Goal: Transaction & Acquisition: Purchase product/service

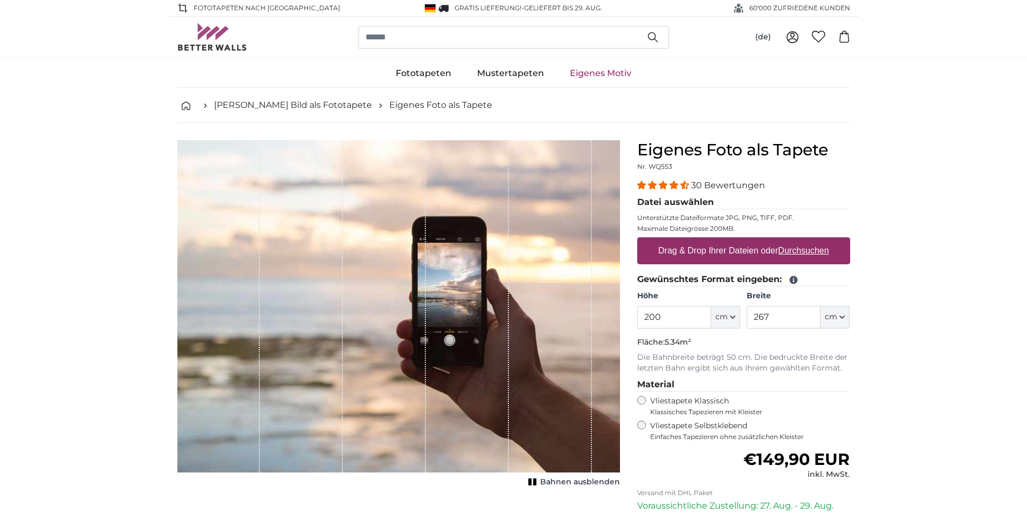
drag, startPoint x: 667, startPoint y: 320, endPoint x: 629, endPoint y: 321, distance: 38.3
click at [629, 321] on div "Eigenes Foto als Tapete Nr. WQ553 30 Bewertungen Datei auswählen Unterstützte D…" at bounding box center [743, 383] width 230 height 486
type input "237"
drag, startPoint x: 781, startPoint y: 319, endPoint x: 730, endPoint y: 325, distance: 51.1
click at [730, 325] on div "Höhe 237 ft cm Centimeter (cm) Inches (inch) Feet (ft. in.) Breite 267 ft cm Ce…" at bounding box center [743, 310] width 213 height 38
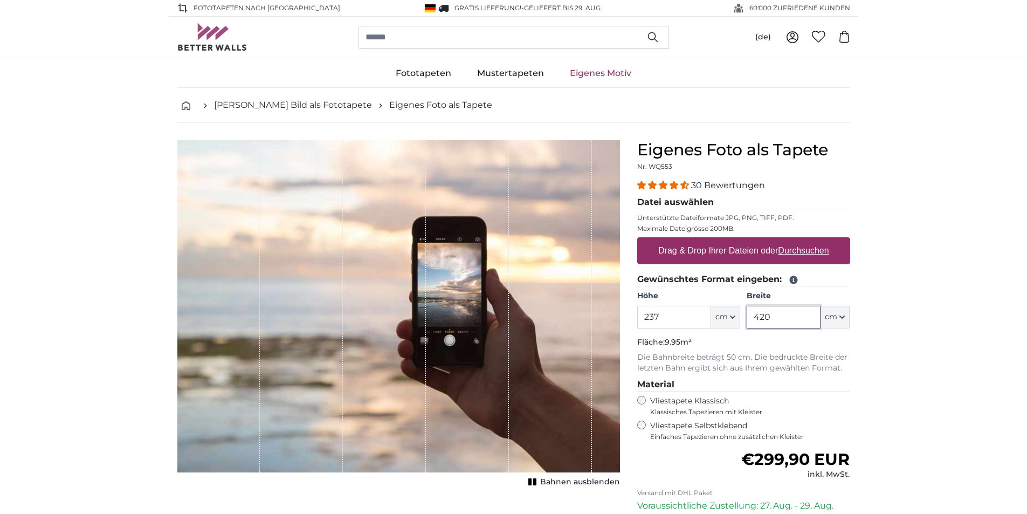
type input "420"
click at [795, 252] on u "Durchsuchen" at bounding box center [803, 250] width 51 height 9
click at [795, 240] on input "Drag & Drop Ihrer Dateien oder Durchsuchen" at bounding box center [743, 238] width 213 height 3
type input "**********"
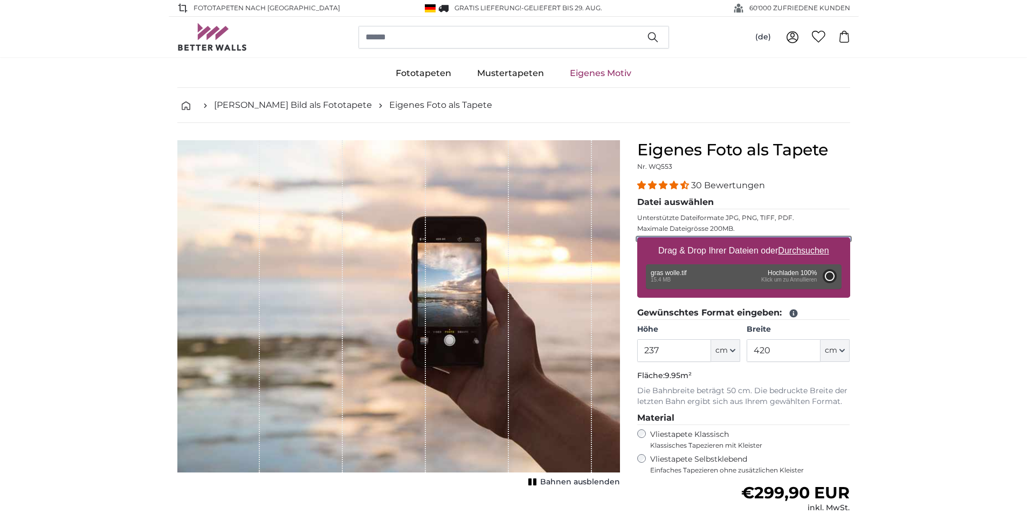
type input "150"
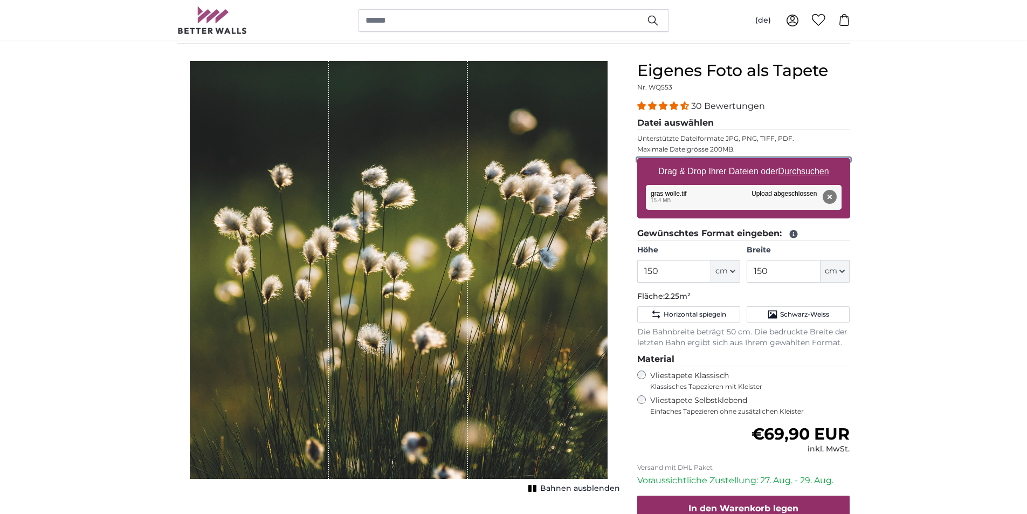
scroll to position [54, 0]
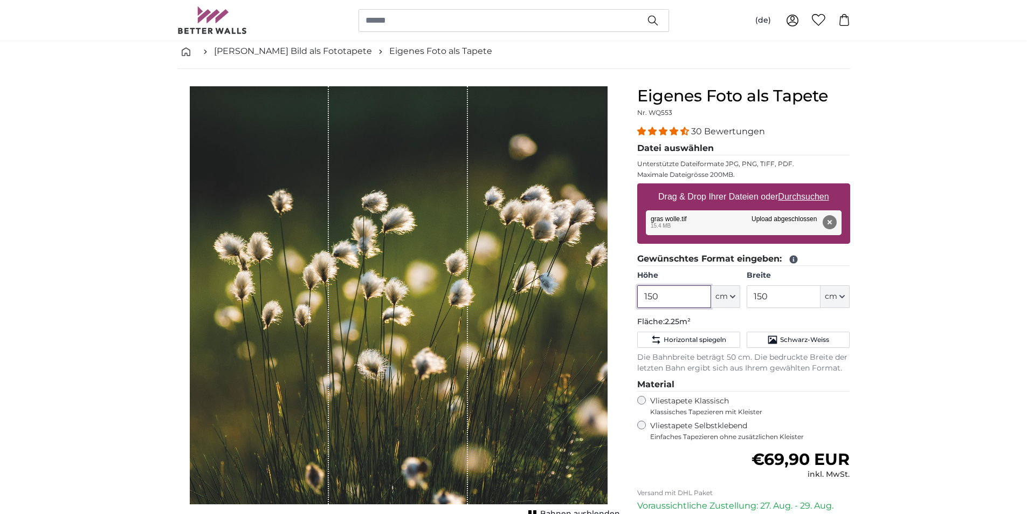
drag, startPoint x: 669, startPoint y: 298, endPoint x: 562, endPoint y: 305, distance: 106.9
click at [562, 305] on product-detail "Abbrechen Bild zuschneiden Bahnen ausblenden Eigenes Foto als Tapete Nr. WQ553 …" at bounding box center [514, 347] width 690 height 557
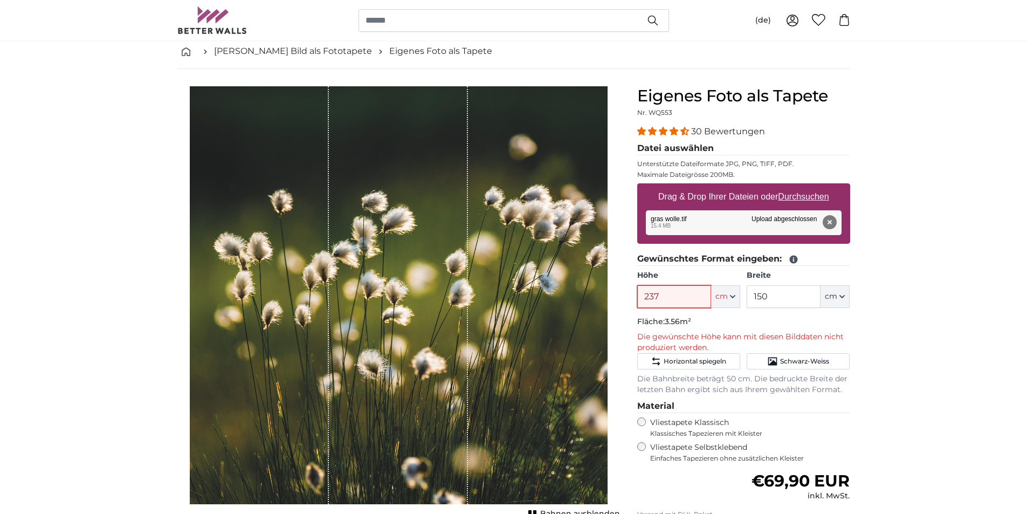
type input "237"
drag, startPoint x: 773, startPoint y: 298, endPoint x: 744, endPoint y: 299, distance: 29.7
click at [744, 299] on div "Höhe 237 ft cm Centimeter (cm) Inches (inch) Feet (ft. in.) Breite 150 ft cm Ce…" at bounding box center [743, 289] width 213 height 38
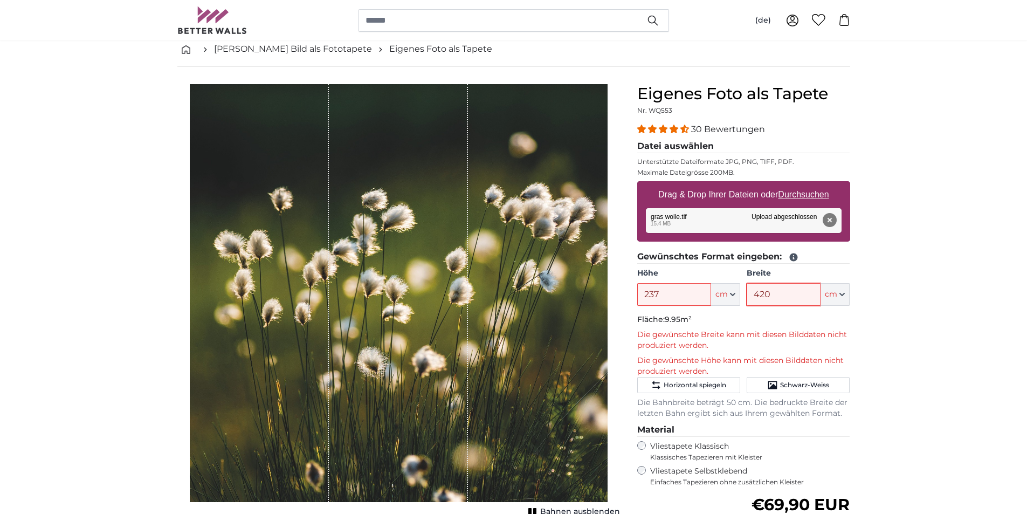
scroll to position [0, 0]
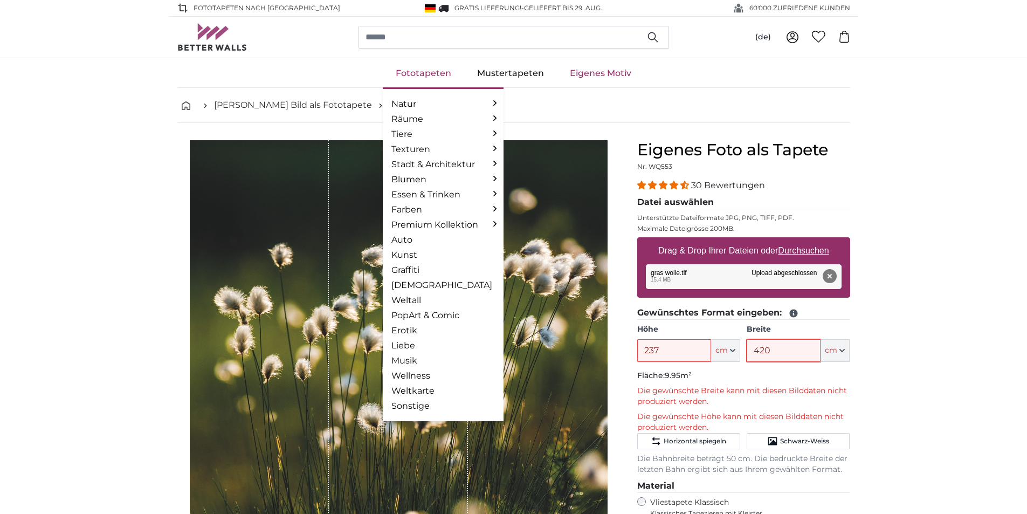
type input "420"
click at [420, 72] on link "Fototapeten" at bounding box center [423, 73] width 81 height 28
